Goal: Transaction & Acquisition: Book appointment/travel/reservation

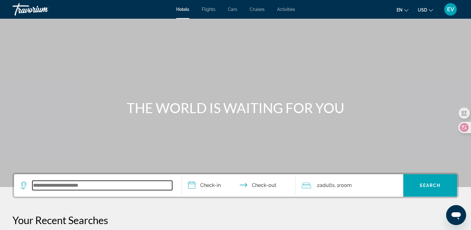
click at [146, 183] on input "Search widget" at bounding box center [102, 185] width 140 height 9
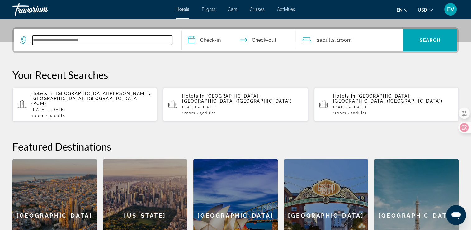
scroll to position [152, 0]
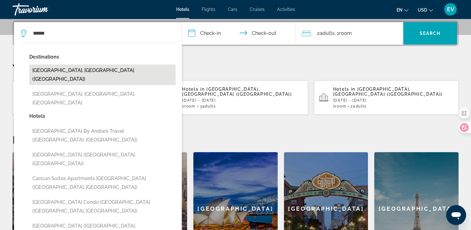
click at [120, 72] on button "[GEOGRAPHIC_DATA], [GEOGRAPHIC_DATA] ([GEOGRAPHIC_DATA])" at bounding box center [102, 74] width 146 height 21
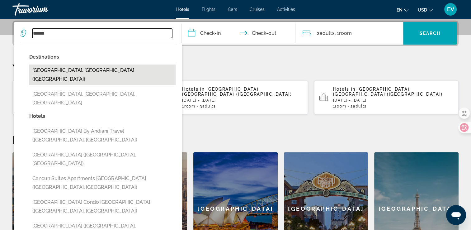
type input "**********"
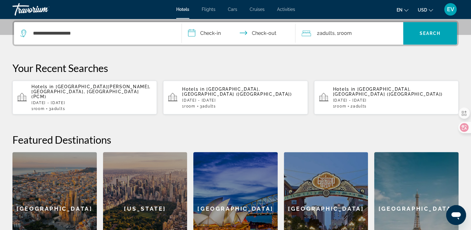
click at [203, 30] on input "**********" at bounding box center [240, 34] width 116 height 24
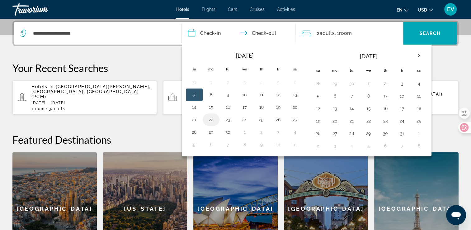
click at [208, 119] on button "22" at bounding box center [211, 119] width 10 height 9
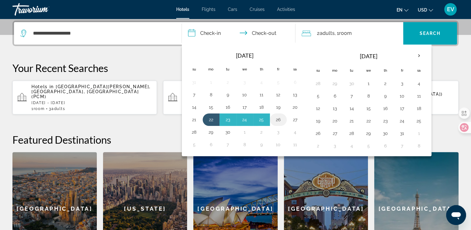
click at [277, 118] on button "26" at bounding box center [278, 119] width 10 height 9
type input "**********"
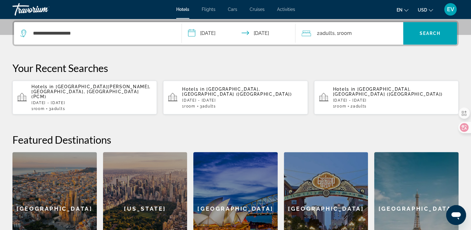
click at [388, 35] on div "2 Adult Adults , 1 Room rooms" at bounding box center [352, 33] width 101 height 9
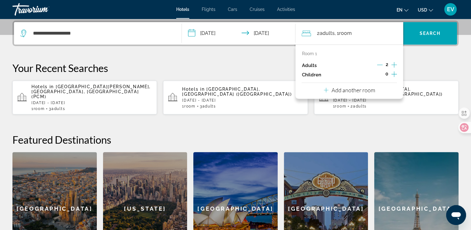
click at [395, 62] on icon "Increment adults" at bounding box center [394, 64] width 6 height 7
click at [421, 31] on span "Search" at bounding box center [430, 33] width 21 height 5
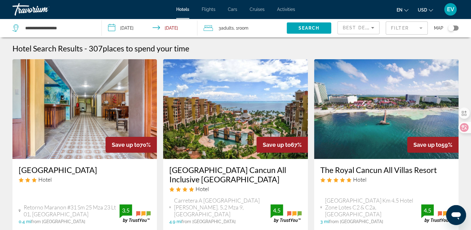
click at [402, 30] on mat-form-field "Filter" at bounding box center [407, 27] width 42 height 13
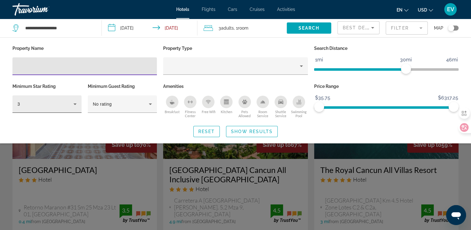
click at [65, 105] on div "3" at bounding box center [45, 103] width 56 height 7
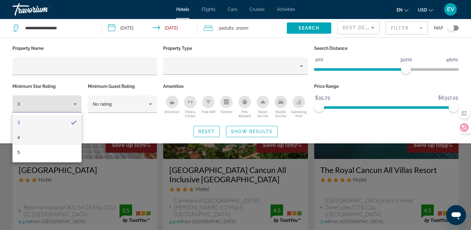
click at [51, 136] on mat-option "4" at bounding box center [46, 137] width 69 height 15
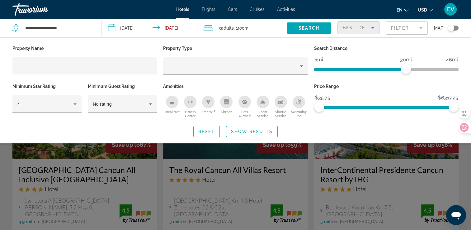
click at [368, 26] on span "Best Deals" at bounding box center [359, 27] width 32 height 5
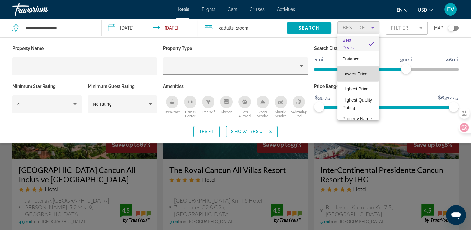
click at [358, 74] on span "Lowest Price" at bounding box center [354, 73] width 25 height 5
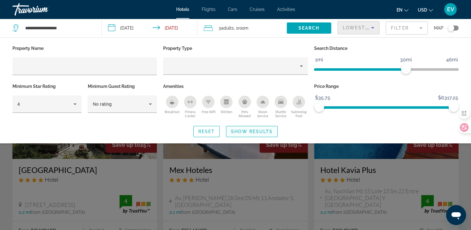
click at [251, 135] on span "Search widget" at bounding box center [251, 131] width 51 height 15
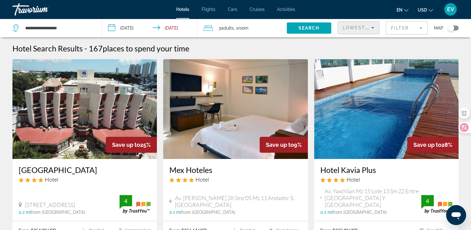
click at [365, 25] on div "Lowest Price" at bounding box center [357, 27] width 28 height 7
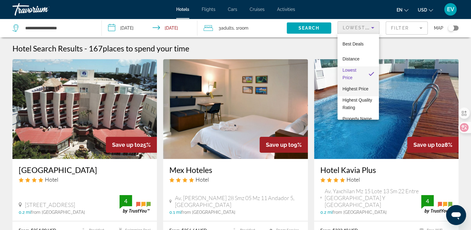
click at [352, 89] on span "Highest Price" at bounding box center [355, 88] width 26 height 5
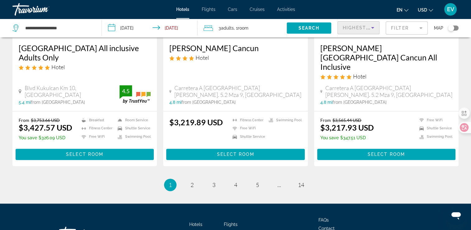
scroll to position [872, 0]
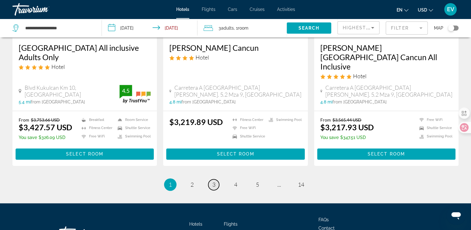
click at [216, 179] on link "page 3" at bounding box center [213, 184] width 11 height 11
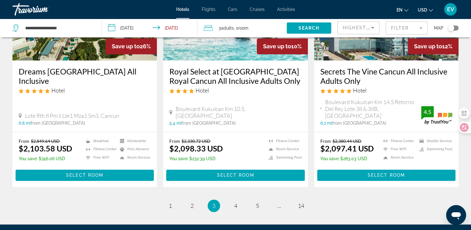
scroll to position [856, 0]
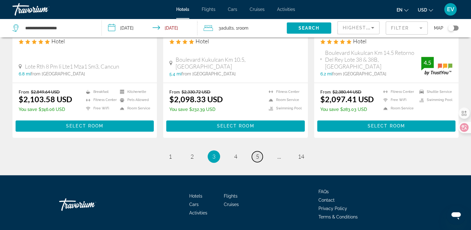
click at [259, 151] on link "page 5" at bounding box center [257, 156] width 11 height 11
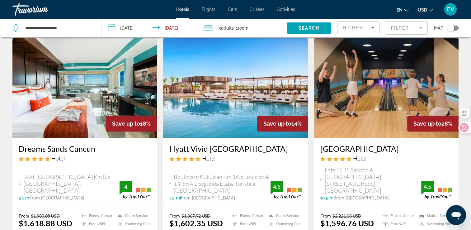
scroll to position [863, 0]
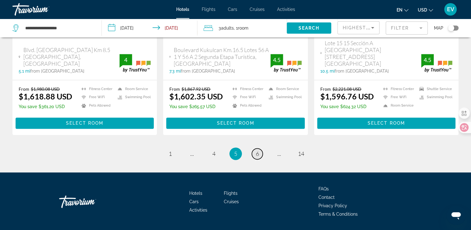
click at [261, 148] on link "page 6" at bounding box center [257, 153] width 11 height 11
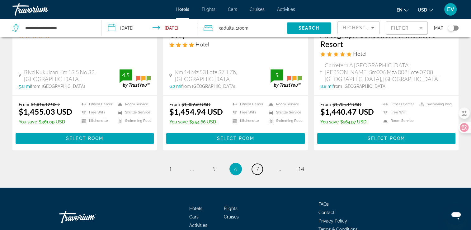
scroll to position [888, 0]
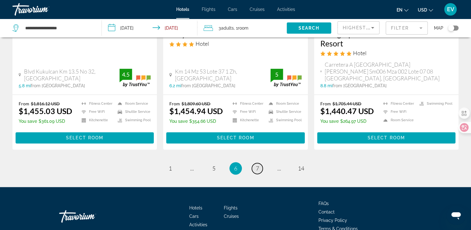
click at [256, 165] on span "7" at bounding box center [257, 168] width 3 height 7
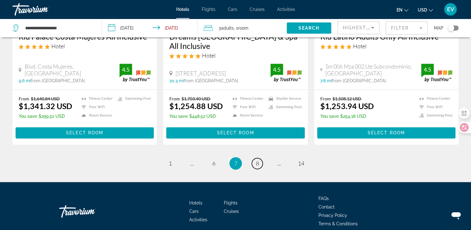
scroll to position [856, 0]
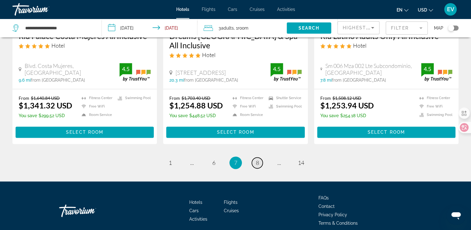
click at [262, 157] on link "page 8" at bounding box center [257, 162] width 11 height 11
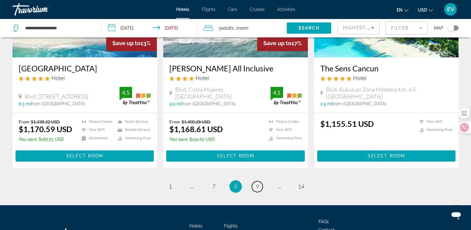
scroll to position [854, 0]
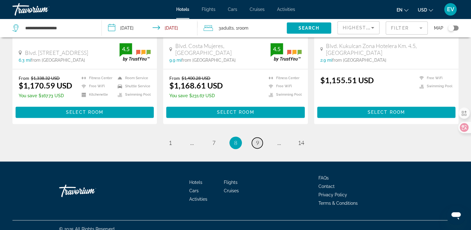
click at [256, 139] on span "9" at bounding box center [257, 142] width 3 height 7
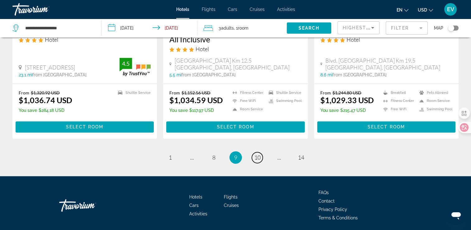
scroll to position [857, 0]
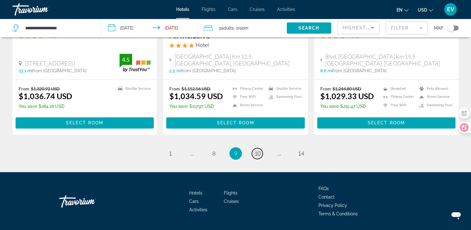
click at [256, 150] on span "10" at bounding box center [257, 153] width 6 height 7
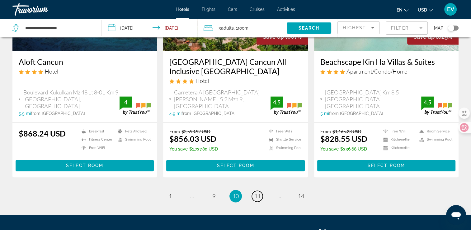
scroll to position [809, 0]
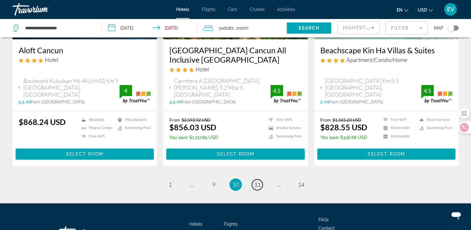
click at [256, 182] on span "11" at bounding box center [257, 184] width 6 height 7
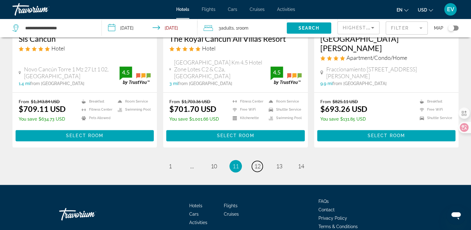
scroll to position [837, 0]
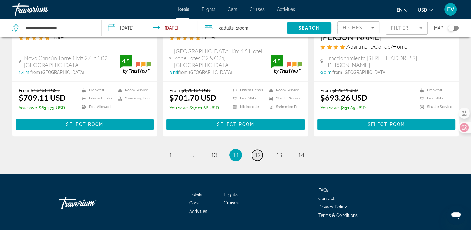
click at [256, 151] on span "12" at bounding box center [257, 154] width 6 height 7
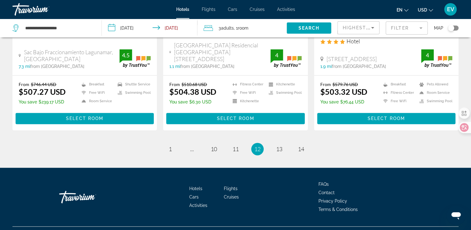
scroll to position [837, 0]
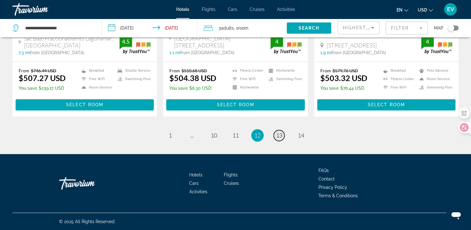
click at [276, 136] on span "13" at bounding box center [279, 135] width 6 height 7
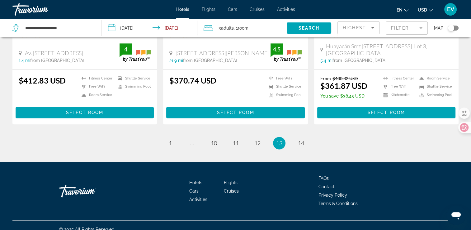
scroll to position [837, 0]
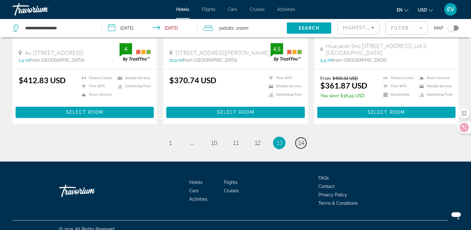
click at [302, 139] on span "14" at bounding box center [301, 142] width 6 height 7
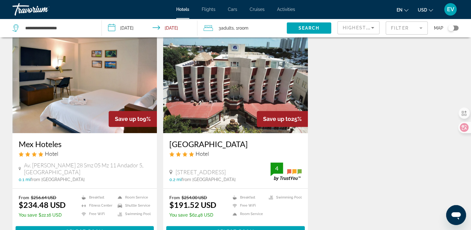
scroll to position [778, 0]
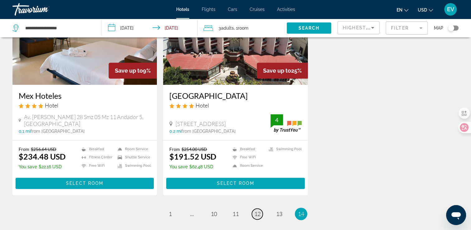
click at [259, 215] on span "12" at bounding box center [257, 213] width 6 height 7
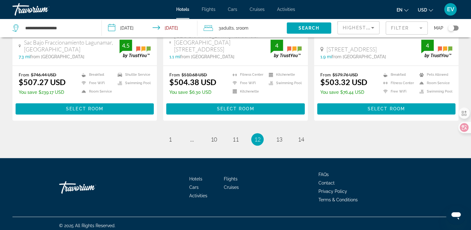
scroll to position [837, 0]
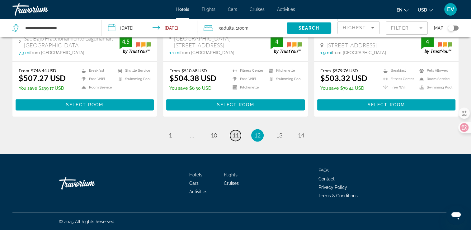
click at [240, 135] on link "page 11" at bounding box center [235, 135] width 11 height 11
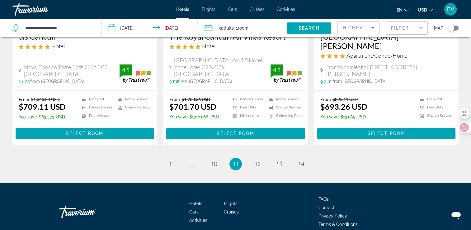
scroll to position [837, 0]
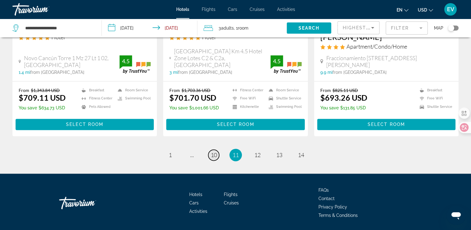
click at [212, 151] on span "10" at bounding box center [214, 154] width 6 height 7
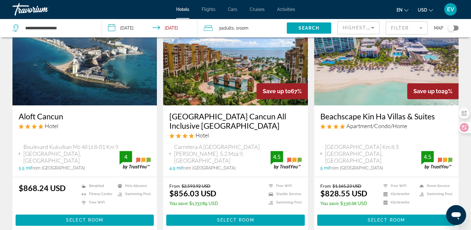
scroll to position [747, 0]
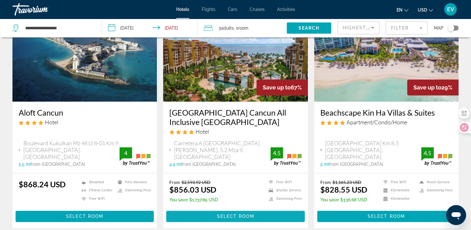
click at [231, 214] on span "Select Room" at bounding box center [235, 216] width 37 height 5
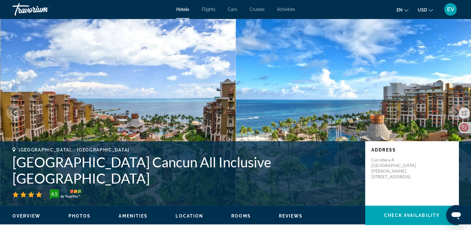
click at [454, 97] on img "Main content" at bounding box center [354, 112] width 236 height 187
click at [454, 110] on icon "Next image" at bounding box center [456, 111] width 7 height 7
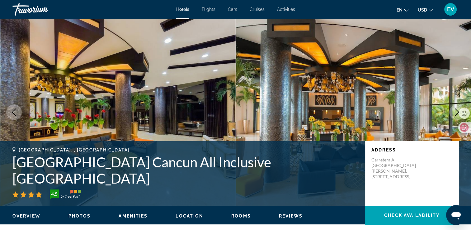
click at [454, 110] on icon "Next image" at bounding box center [456, 111] width 7 height 7
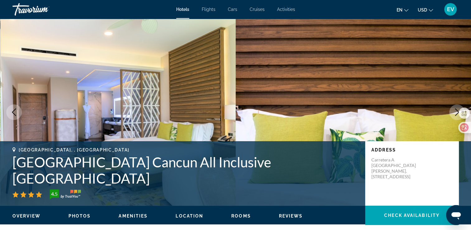
click at [454, 110] on icon "Next image" at bounding box center [456, 111] width 7 height 7
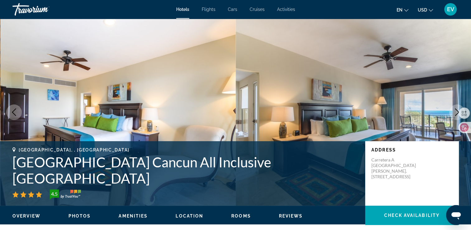
click at [454, 110] on icon "Next image" at bounding box center [456, 111] width 7 height 7
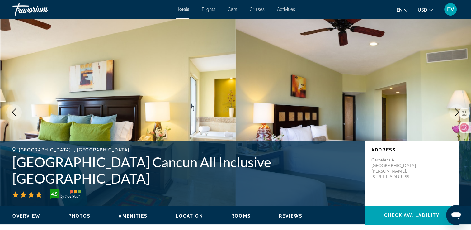
click at [454, 110] on icon "Next image" at bounding box center [456, 111] width 7 height 7
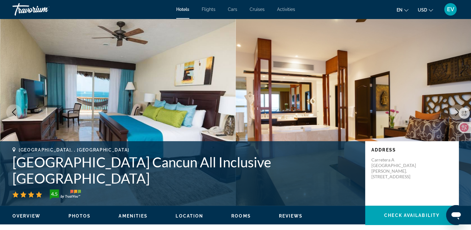
click at [454, 110] on icon "Next image" at bounding box center [456, 111] width 7 height 7
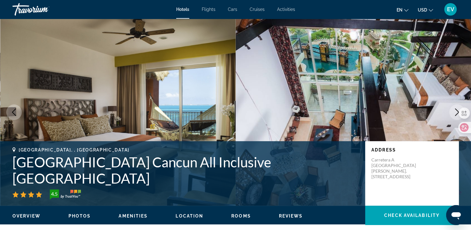
click at [454, 110] on icon "Next image" at bounding box center [456, 111] width 7 height 7
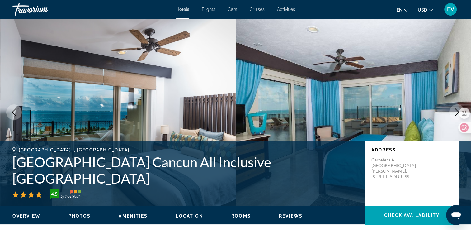
click at [454, 110] on icon "Next image" at bounding box center [456, 111] width 7 height 7
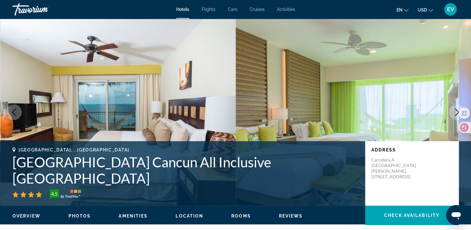
click at [454, 110] on icon "Next image" at bounding box center [456, 111] width 7 height 7
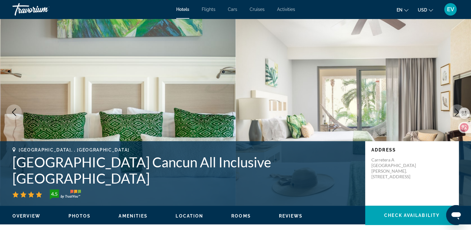
click at [454, 110] on icon "Next image" at bounding box center [456, 111] width 7 height 7
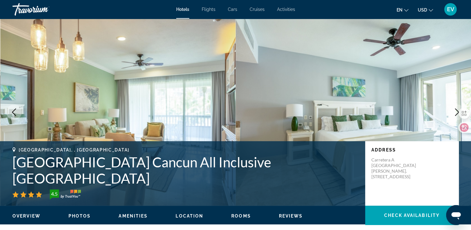
click at [454, 110] on icon "Next image" at bounding box center [456, 111] width 7 height 7
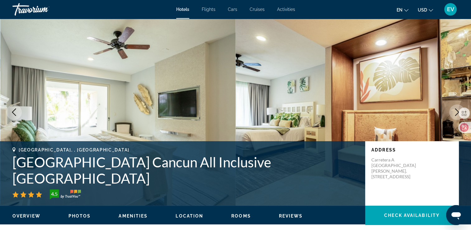
click at [454, 110] on icon "Next image" at bounding box center [456, 111] width 7 height 7
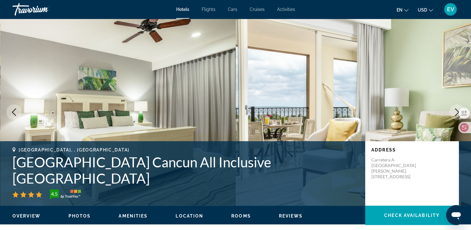
click at [454, 110] on icon "Next image" at bounding box center [456, 111] width 7 height 7
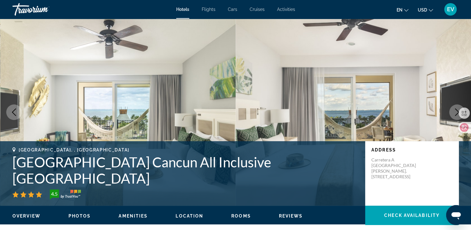
click at [454, 110] on icon "Next image" at bounding box center [456, 111] width 7 height 7
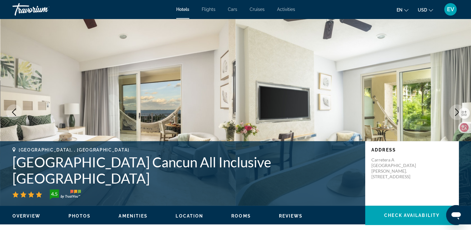
click at [454, 110] on icon "Next image" at bounding box center [456, 111] width 7 height 7
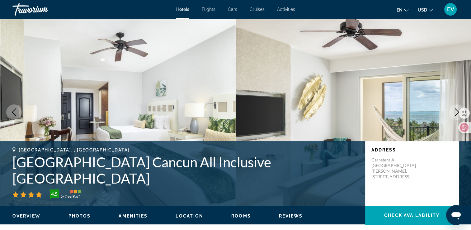
click at [454, 110] on icon "Next image" at bounding box center [456, 111] width 7 height 7
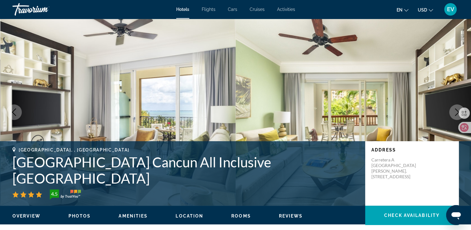
click at [454, 110] on icon "Next image" at bounding box center [456, 111] width 7 height 7
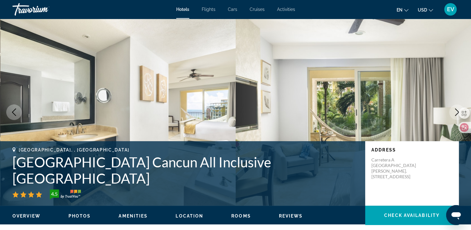
click at [454, 110] on icon "Next image" at bounding box center [456, 111] width 7 height 7
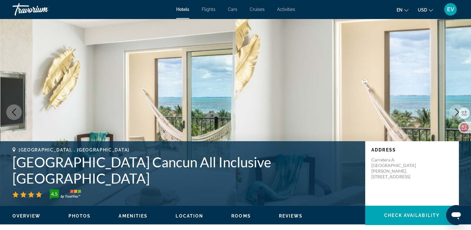
click at [454, 110] on icon "Next image" at bounding box center [456, 111] width 7 height 7
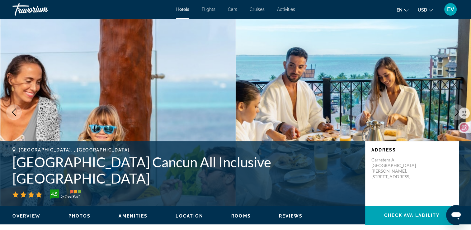
click at [454, 110] on icon "Next image" at bounding box center [456, 111] width 7 height 7
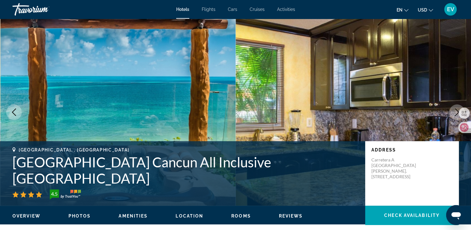
click at [454, 110] on icon "Next image" at bounding box center [456, 111] width 7 height 7
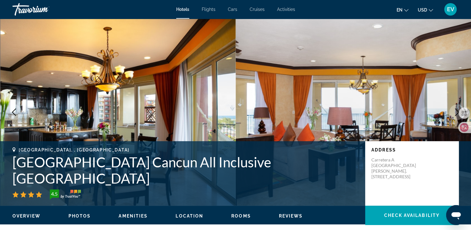
click at [454, 110] on icon "Next image" at bounding box center [456, 111] width 7 height 7
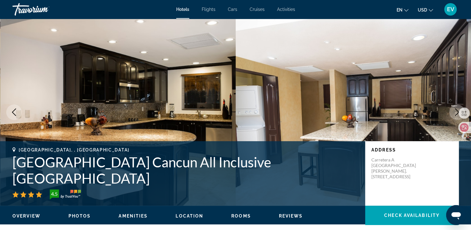
click at [10, 116] on button "Previous image" at bounding box center [14, 112] width 16 height 16
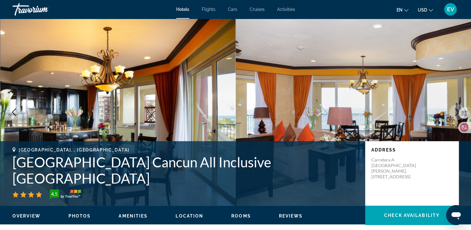
click at [10, 116] on button "Previous image" at bounding box center [14, 112] width 16 height 16
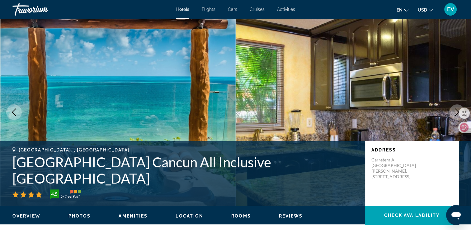
click at [451, 111] on button "Next image" at bounding box center [457, 112] width 16 height 16
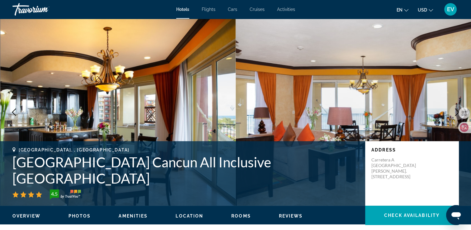
click at [451, 111] on button "Next image" at bounding box center [457, 112] width 16 height 16
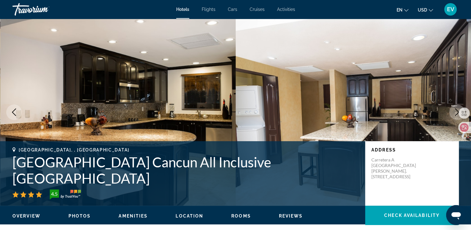
click at [451, 111] on button "Next image" at bounding box center [457, 112] width 16 height 16
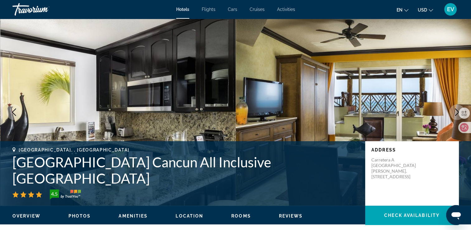
click at [451, 111] on button "Next image" at bounding box center [457, 112] width 16 height 16
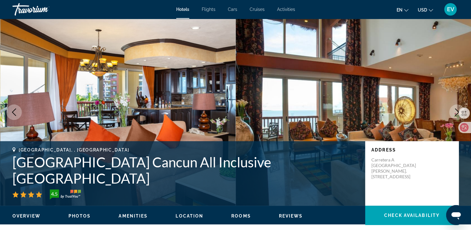
click at [451, 111] on button "Next image" at bounding box center [457, 112] width 16 height 16
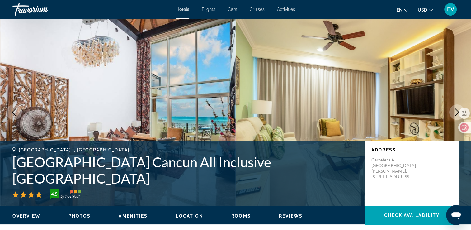
click at [451, 111] on button "Next image" at bounding box center [457, 112] width 16 height 16
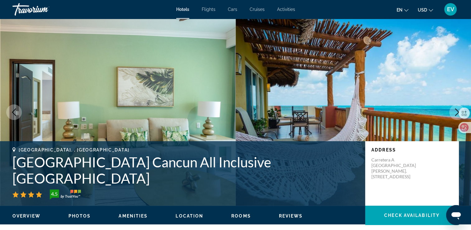
click at [451, 111] on button "Next image" at bounding box center [457, 112] width 16 height 16
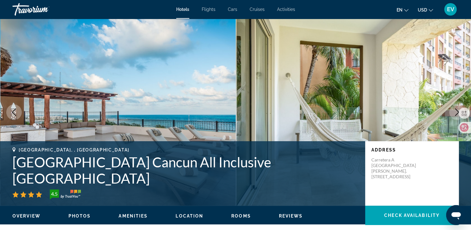
click at [451, 111] on button "Next image" at bounding box center [457, 112] width 16 height 16
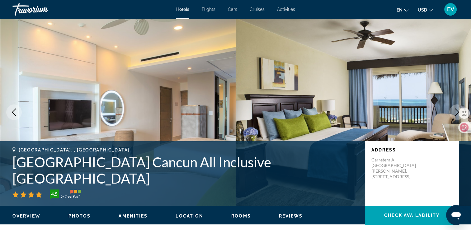
click at [451, 111] on button "Next image" at bounding box center [457, 112] width 16 height 16
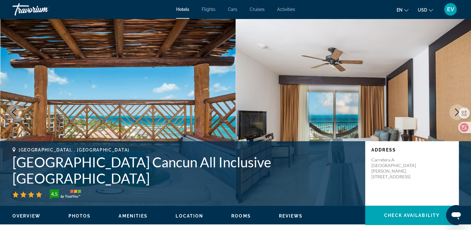
click at [451, 111] on button "Next image" at bounding box center [457, 112] width 16 height 16
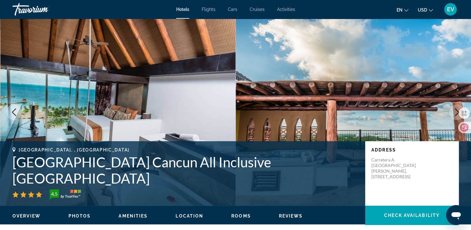
click at [451, 111] on button "Next image" at bounding box center [457, 112] width 16 height 16
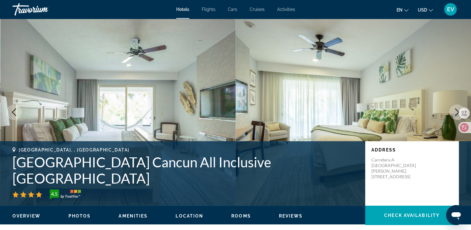
click at [451, 111] on button "Next image" at bounding box center [457, 112] width 16 height 16
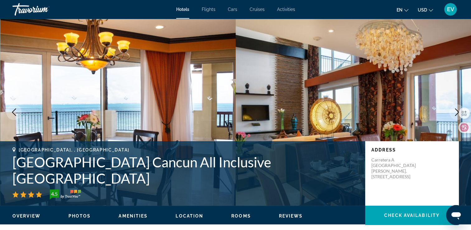
click at [451, 111] on button "Next image" at bounding box center [457, 112] width 16 height 16
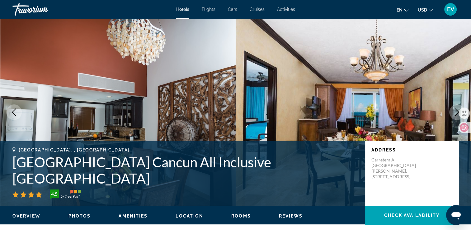
click at [451, 111] on button "Next image" at bounding box center [457, 112] width 16 height 16
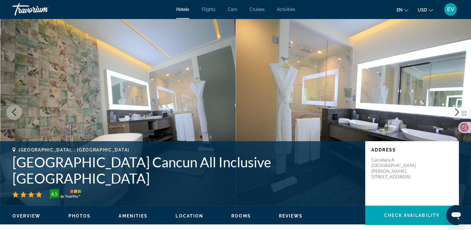
click at [451, 111] on button "Next image" at bounding box center [457, 112] width 16 height 16
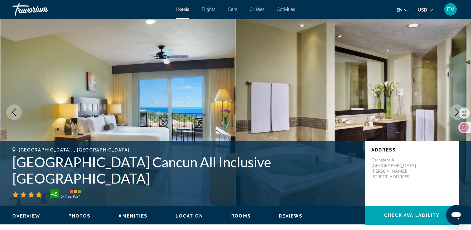
click at [451, 111] on button "Next image" at bounding box center [457, 112] width 16 height 16
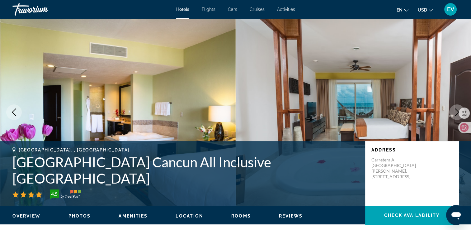
click at [451, 111] on button "Next image" at bounding box center [457, 112] width 16 height 16
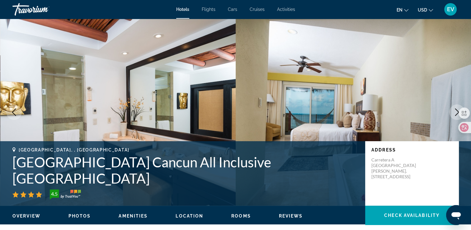
click at [451, 111] on button "Next image" at bounding box center [457, 112] width 16 height 16
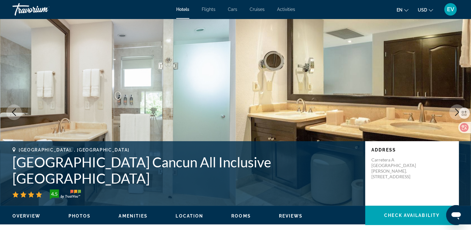
click at [451, 111] on button "Next image" at bounding box center [457, 112] width 16 height 16
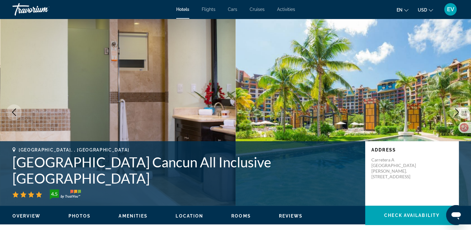
click at [451, 111] on button "Next image" at bounding box center [457, 112] width 16 height 16
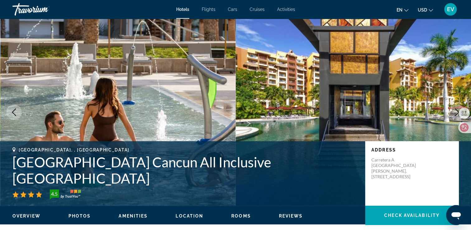
click at [451, 111] on button "Next image" at bounding box center [457, 112] width 16 height 16
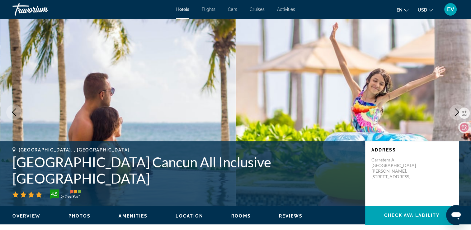
click at [451, 111] on button "Next image" at bounding box center [457, 112] width 16 height 16
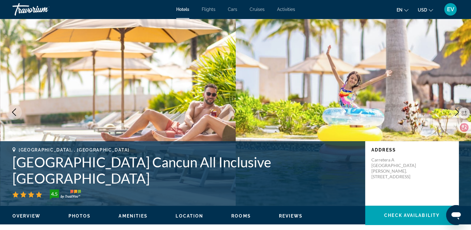
click at [451, 111] on button "Next image" at bounding box center [457, 112] width 16 height 16
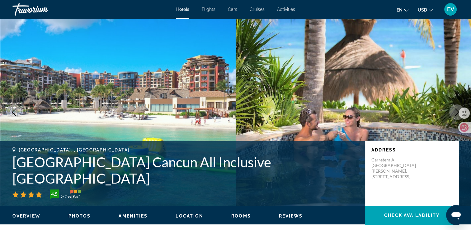
click at [451, 111] on button "Next image" at bounding box center [457, 112] width 16 height 16
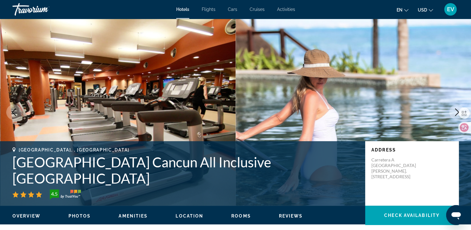
click at [451, 111] on button "Next image" at bounding box center [457, 112] width 16 height 16
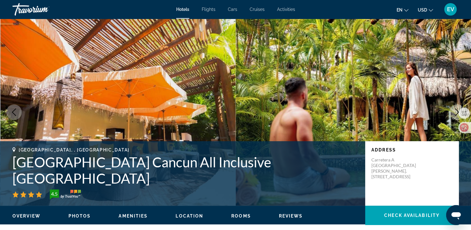
click at [451, 111] on button "Next image" at bounding box center [457, 112] width 16 height 16
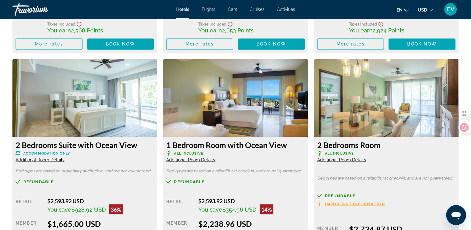
scroll to position [1058, 0]
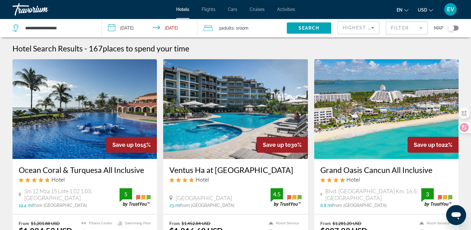
click at [400, 28] on mat-form-field "Filter" at bounding box center [407, 27] width 42 height 13
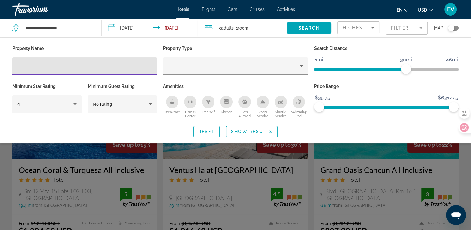
click at [143, 66] on input "Hotel Filters" at bounding box center [84, 66] width 134 height 7
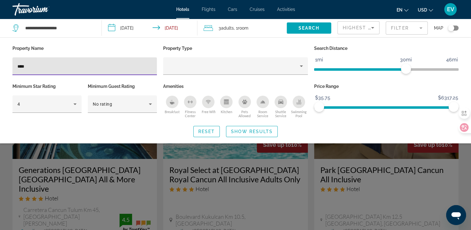
type input "****"
click at [153, 176] on div "Search widget" at bounding box center [235, 161] width 471 height 136
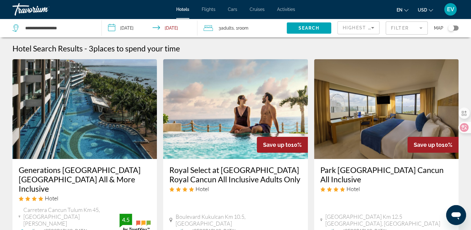
click at [397, 26] on mat-form-field "Filter" at bounding box center [407, 27] width 42 height 13
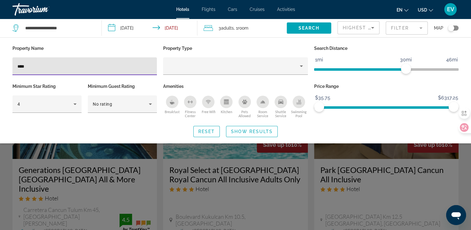
click at [105, 70] on div "****" at bounding box center [84, 66] width 134 height 18
type input "*"
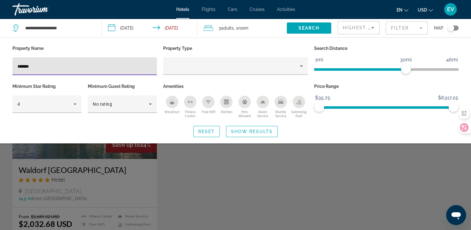
type input "*******"
click at [202, 194] on div "Search widget" at bounding box center [235, 161] width 471 height 136
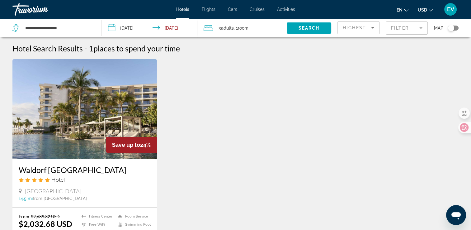
scroll to position [31, 0]
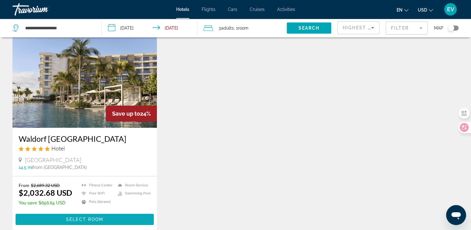
click at [121, 216] on span "Main content" at bounding box center [85, 219] width 138 height 15
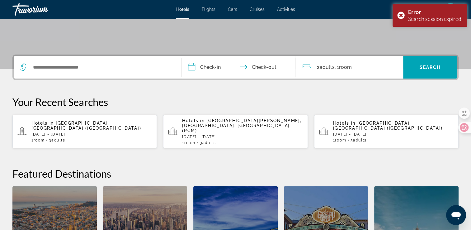
scroll to position [274, 0]
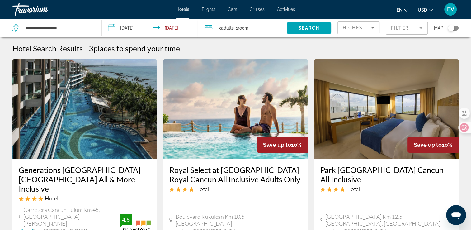
click at [407, 26] on mat-form-field "Filter" at bounding box center [407, 27] width 42 height 13
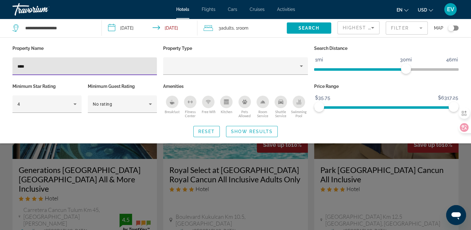
click at [84, 71] on div "****" at bounding box center [84, 66] width 134 height 18
type input "*"
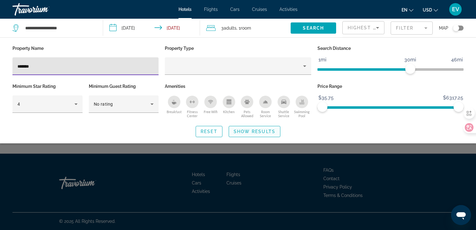
type input "*******"
click at [274, 134] on span "Search widget" at bounding box center [254, 131] width 51 height 15
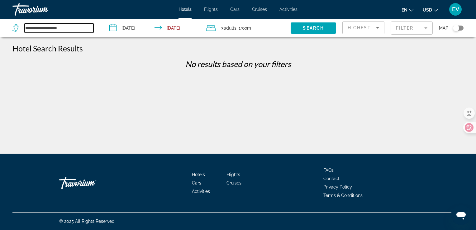
click at [86, 29] on input "**********" at bounding box center [59, 27] width 69 height 9
type input "*"
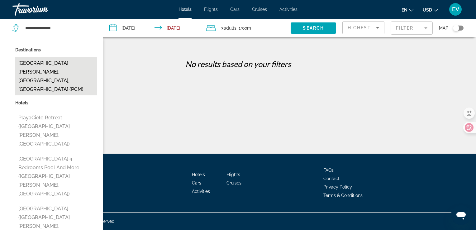
click at [64, 67] on button "[GEOGRAPHIC_DATA][PERSON_NAME], [GEOGRAPHIC_DATA], [GEOGRAPHIC_DATA] (PCM)" at bounding box center [56, 76] width 82 height 38
type input "**********"
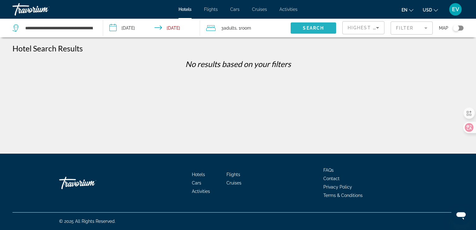
click at [322, 30] on span "Search" at bounding box center [313, 28] width 21 height 5
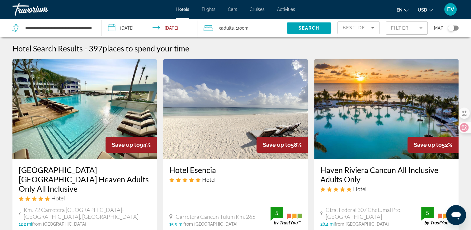
click at [396, 27] on mat-form-field "Filter" at bounding box center [407, 27] width 42 height 13
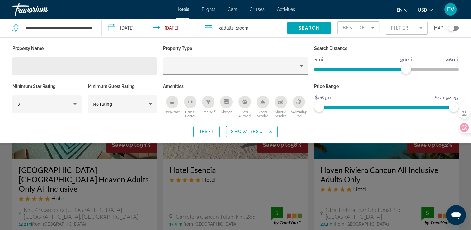
click at [99, 58] on div "Hotel Filters" at bounding box center [84, 66] width 134 height 18
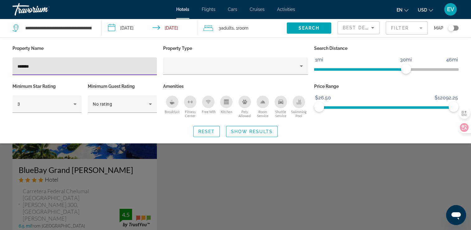
type input "*******"
click at [214, 166] on div "Search widget" at bounding box center [235, 161] width 471 height 136
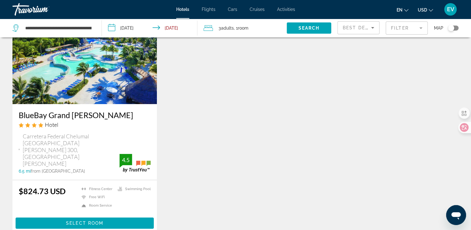
scroll to position [62, 0]
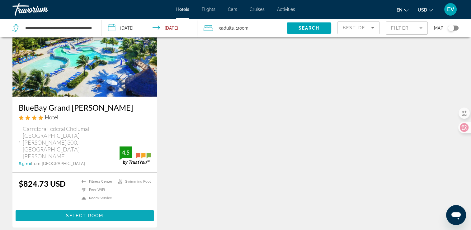
click at [79, 213] on span "Select Room" at bounding box center [84, 215] width 37 height 5
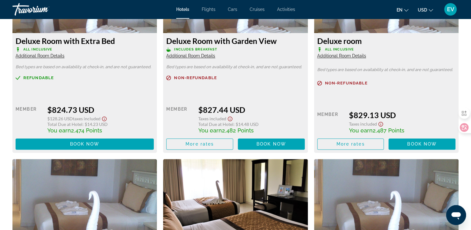
scroll to position [871, 0]
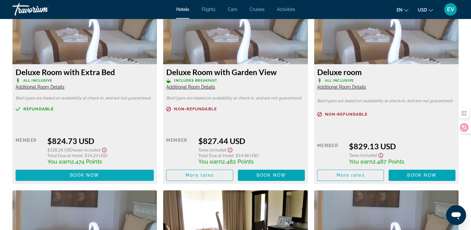
click at [84, 172] on span "Main content" at bounding box center [85, 174] width 138 height 15
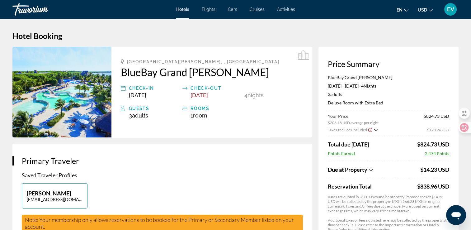
scroll to position [31, 0]
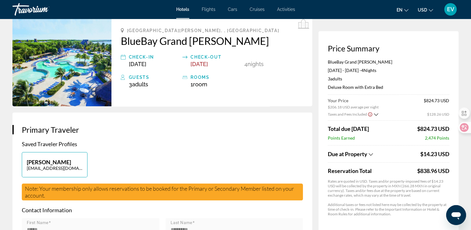
click at [373, 154] on icon "Show Taxes and Fees breakdown" at bounding box center [371, 154] width 4 height 5
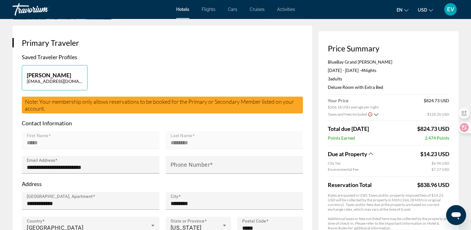
scroll to position [125, 0]
